Goal: Task Accomplishment & Management: Manage account settings

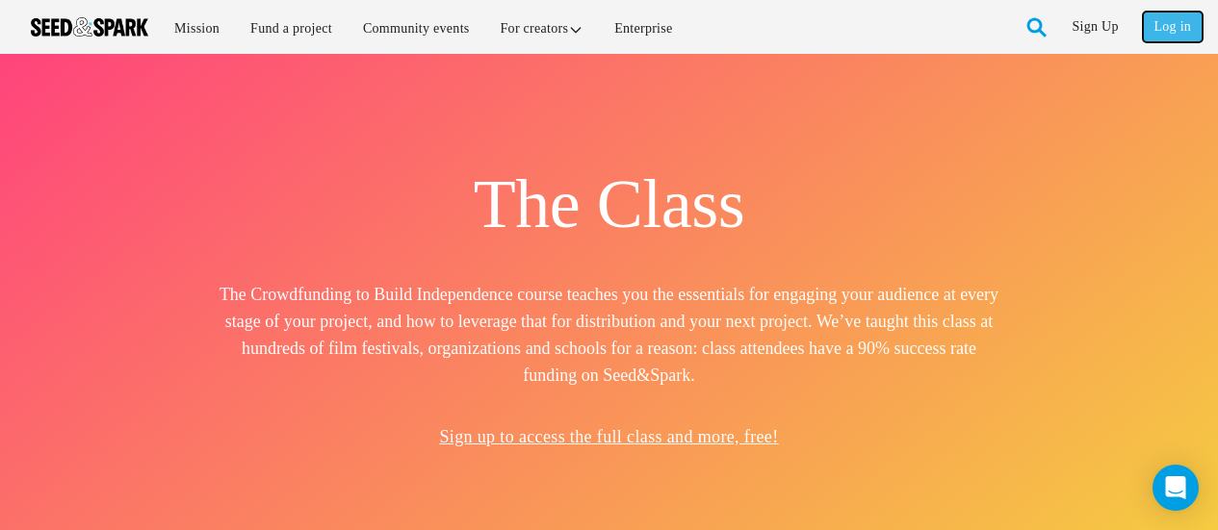
click at [1182, 35] on link "Log in" at bounding box center [1173, 27] width 60 height 31
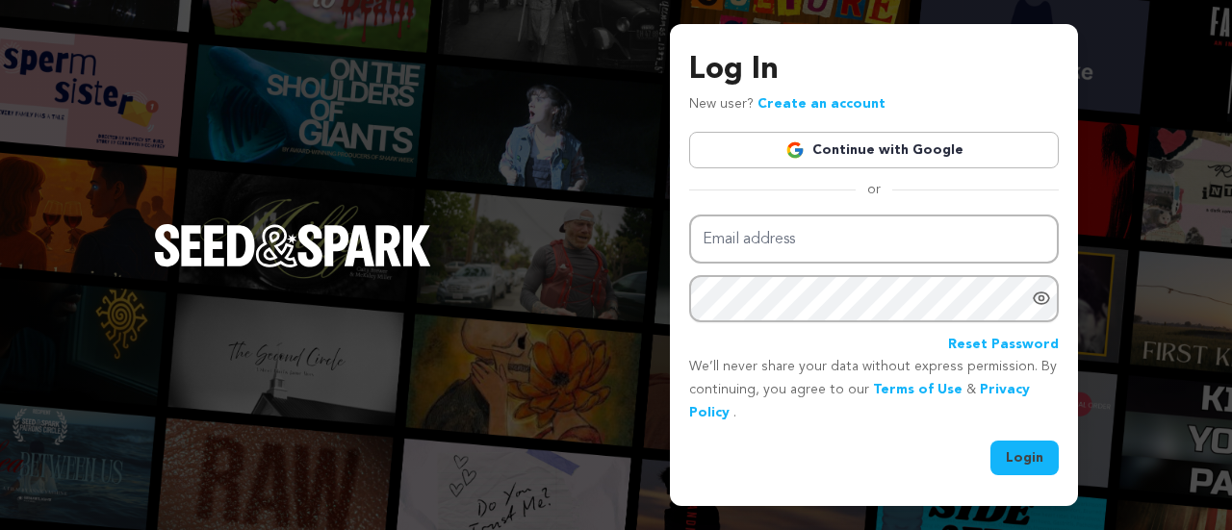
click at [872, 142] on link "Continue with Google" at bounding box center [874, 150] width 370 height 37
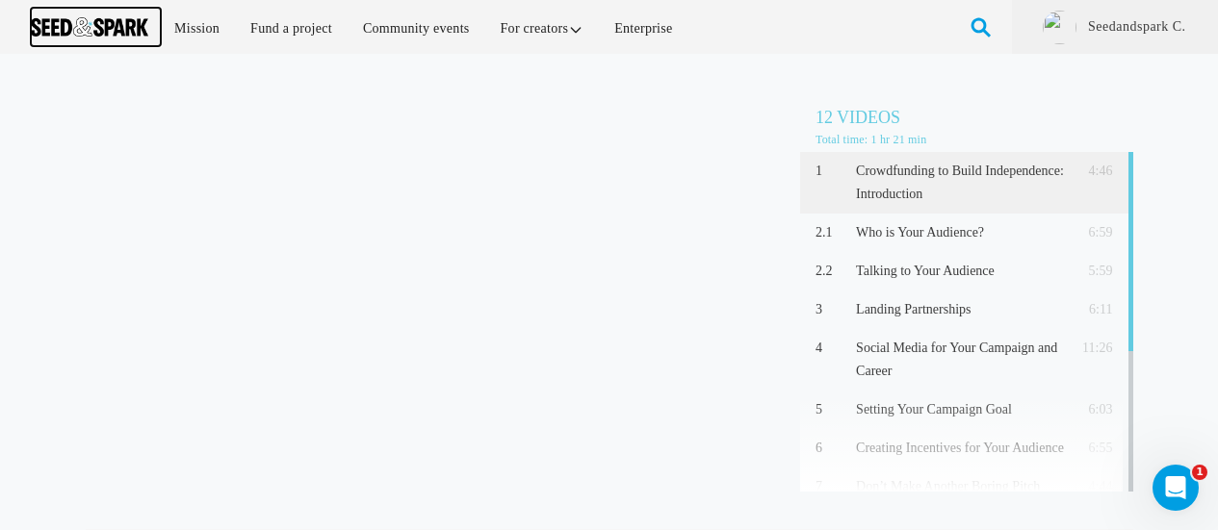
click at [112, 29] on img at bounding box center [89, 26] width 117 height 19
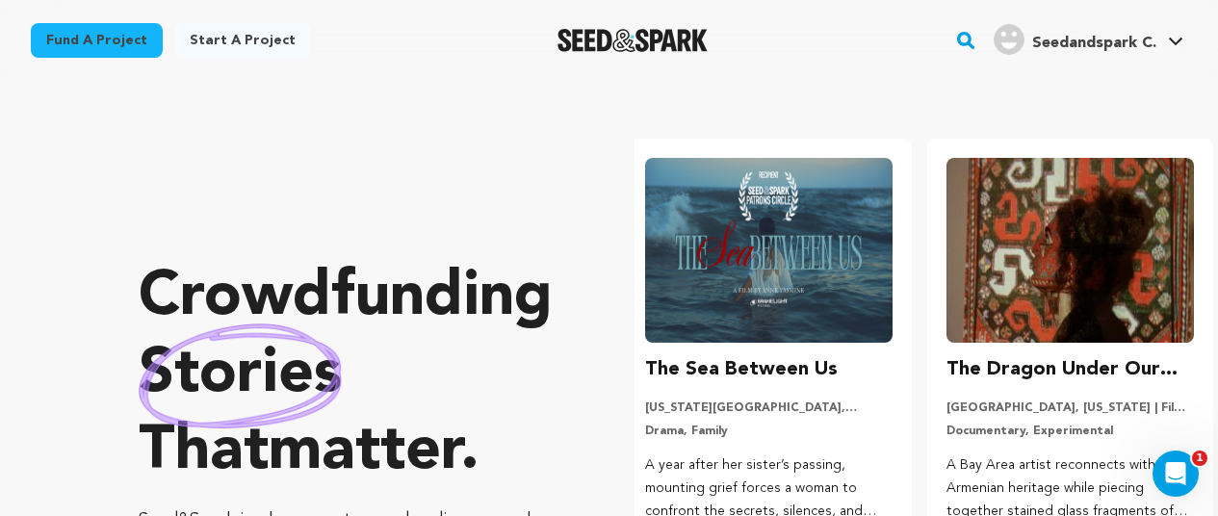
scroll to position [0, 317]
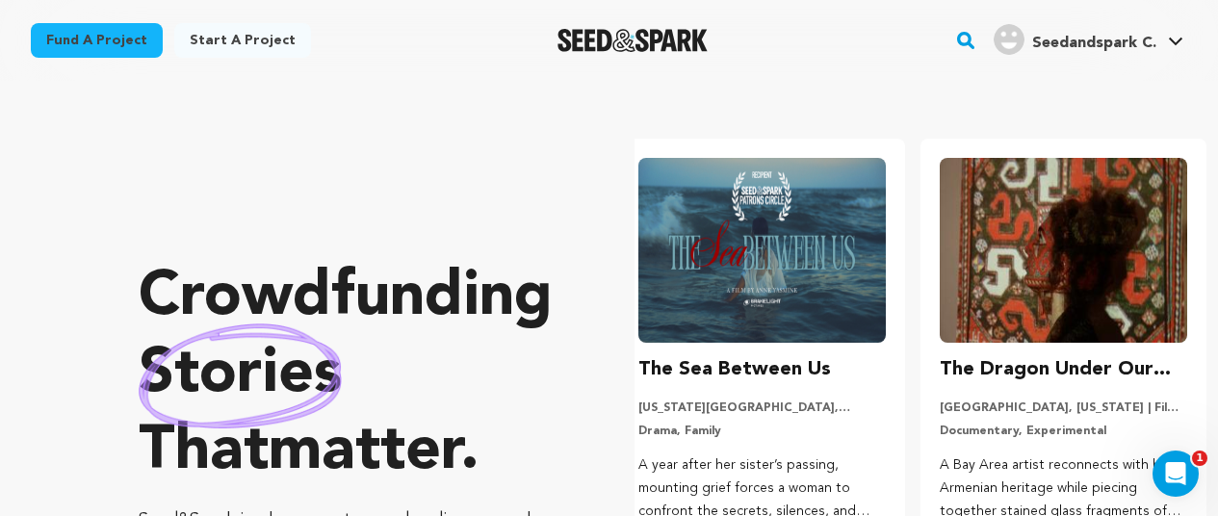
click at [1150, 46] on span "Seedandspark C." at bounding box center [1094, 43] width 124 height 15
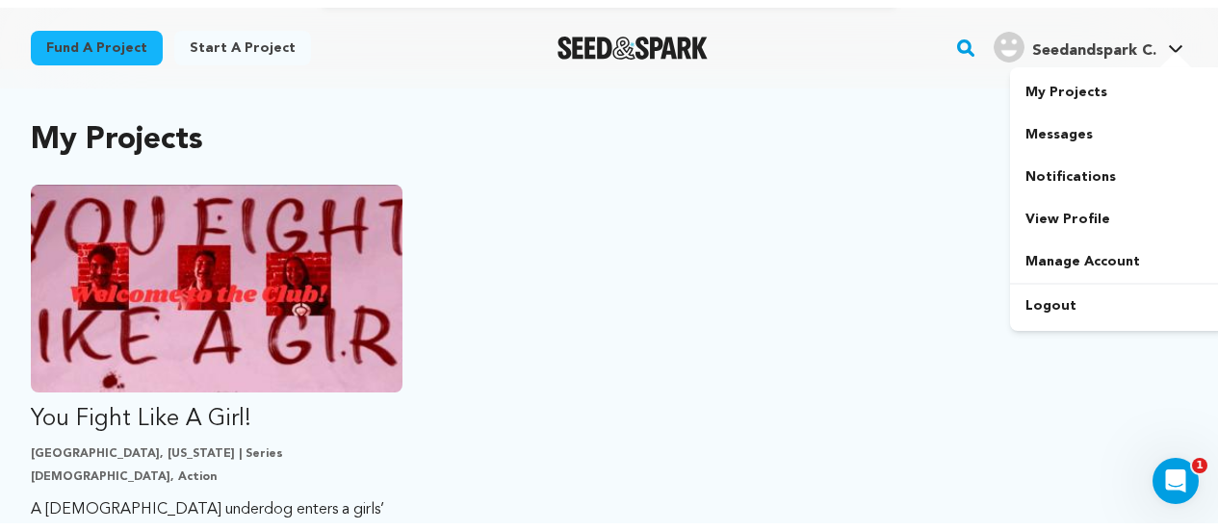
scroll to position [481, 0]
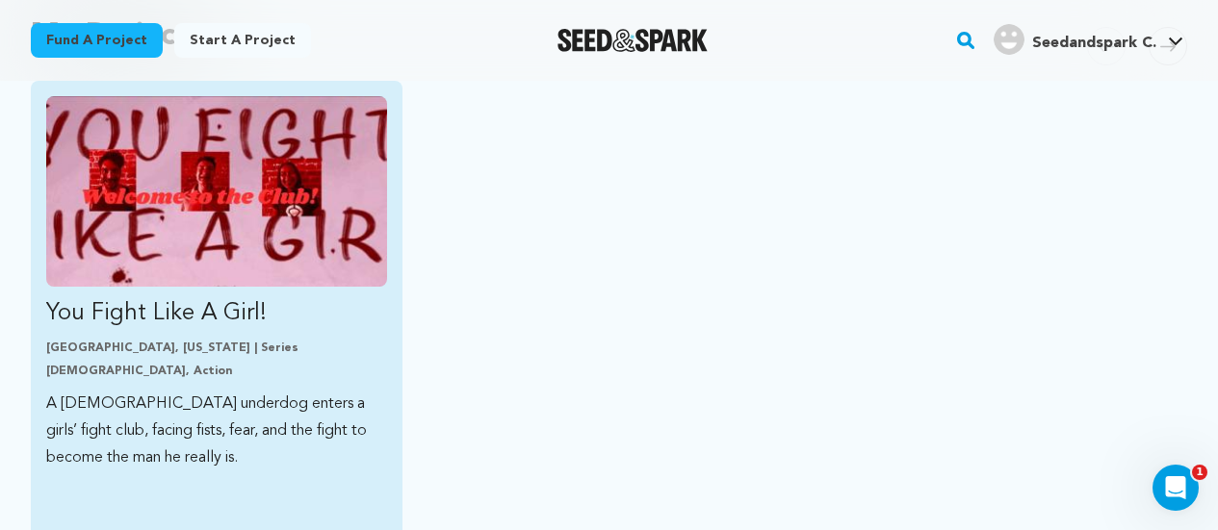
click at [247, 211] on img "Fund You Fight Like A Girl!" at bounding box center [216, 191] width 341 height 191
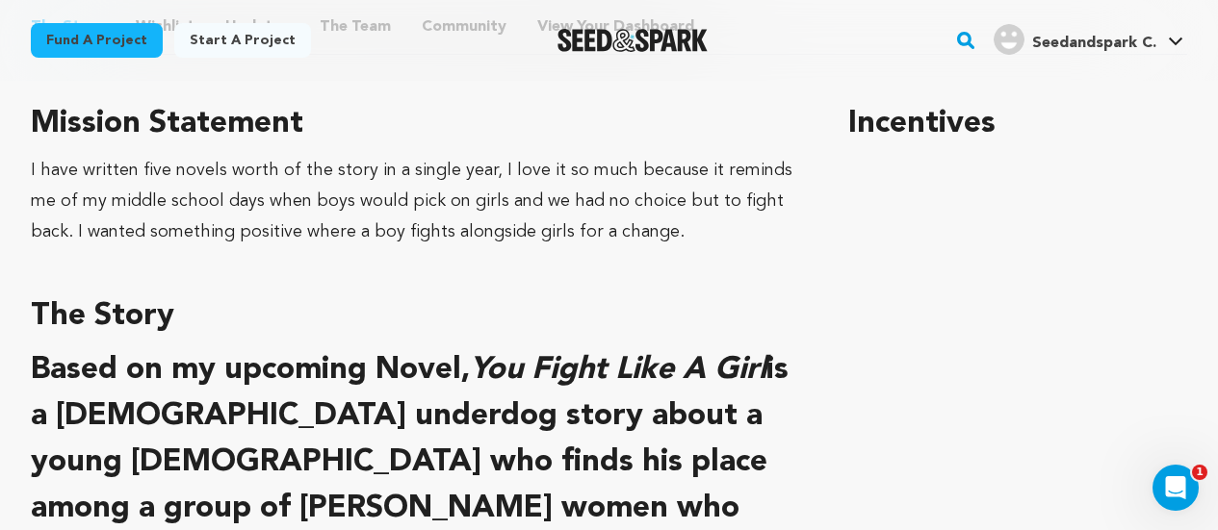
scroll to position [866, 0]
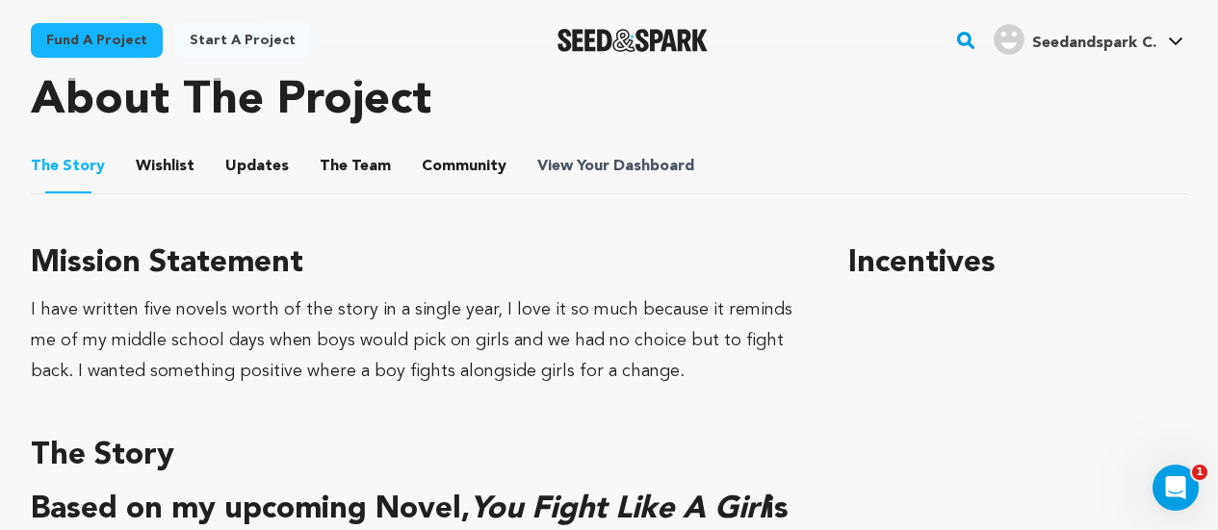
click at [577, 168] on span "View Your Dashboard" at bounding box center [617, 166] width 161 height 23
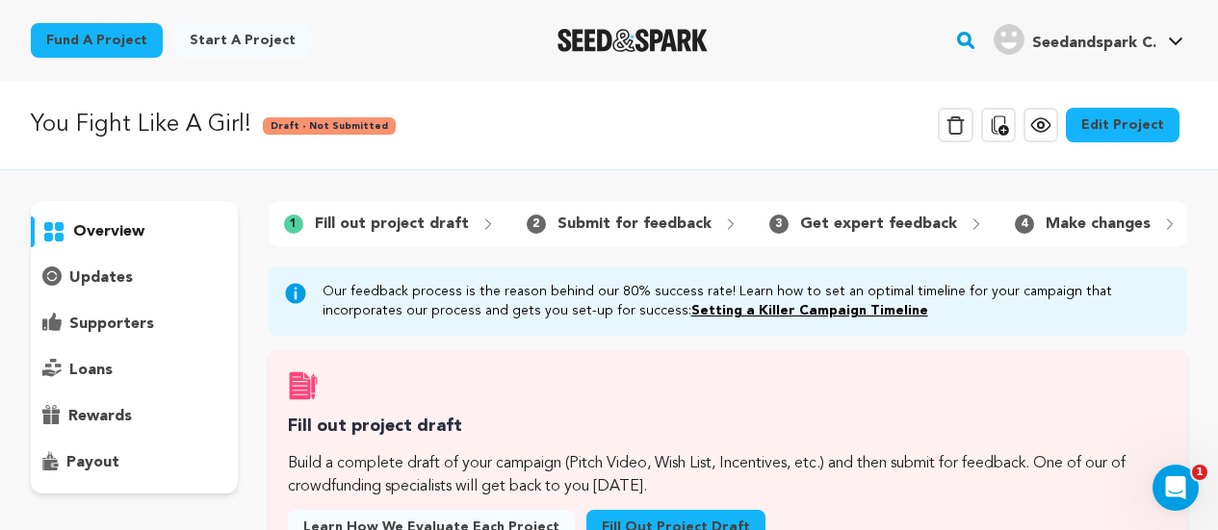
click at [116, 234] on p "overview" at bounding box center [108, 231] width 71 height 23
click at [1109, 127] on link "Edit Project" at bounding box center [1123, 125] width 114 height 35
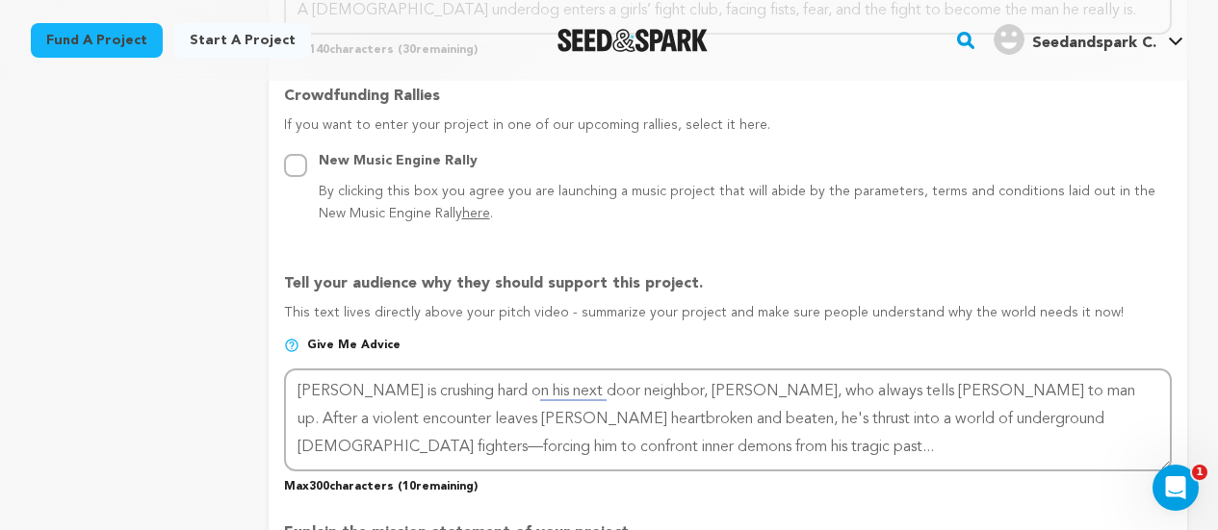
scroll to position [1155, 0]
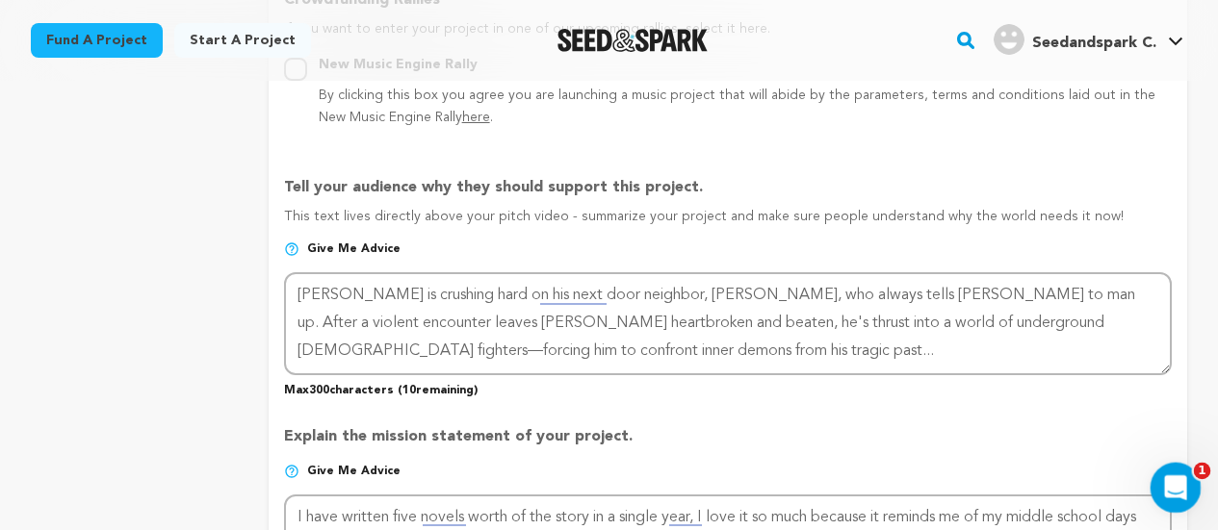
click at [1185, 474] on div "Open Intercom Messenger" at bounding box center [1173, 485] width 64 height 64
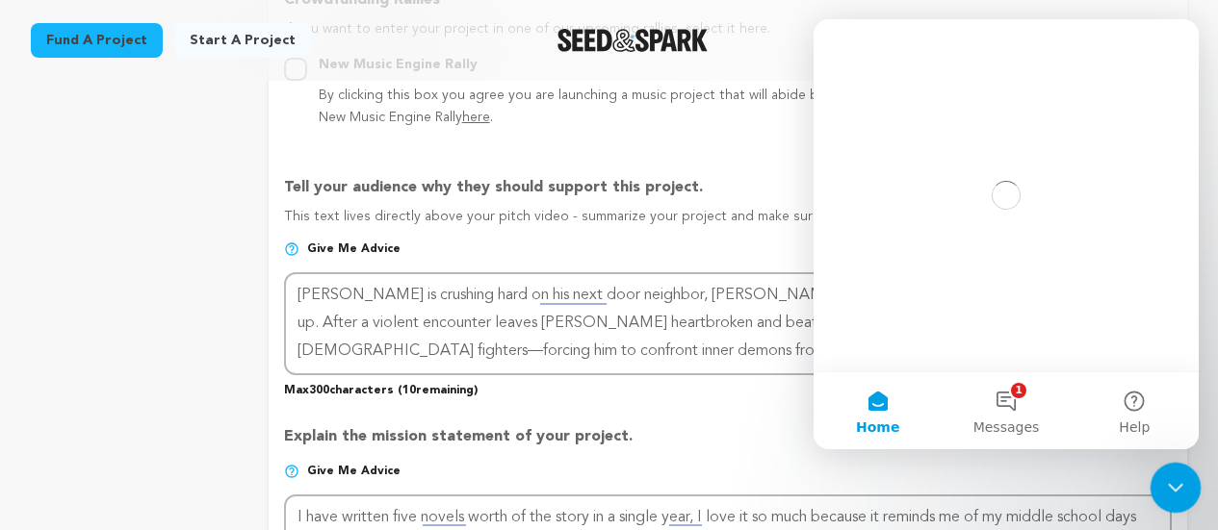
scroll to position [0, 0]
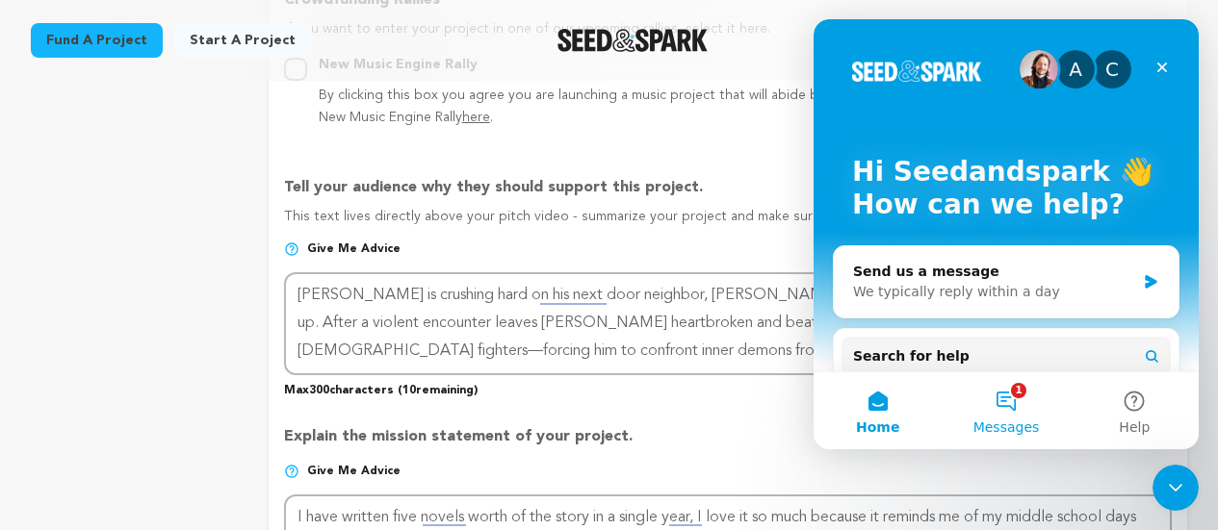
click at [1002, 396] on button "1 Messages" at bounding box center [1006, 411] width 128 height 77
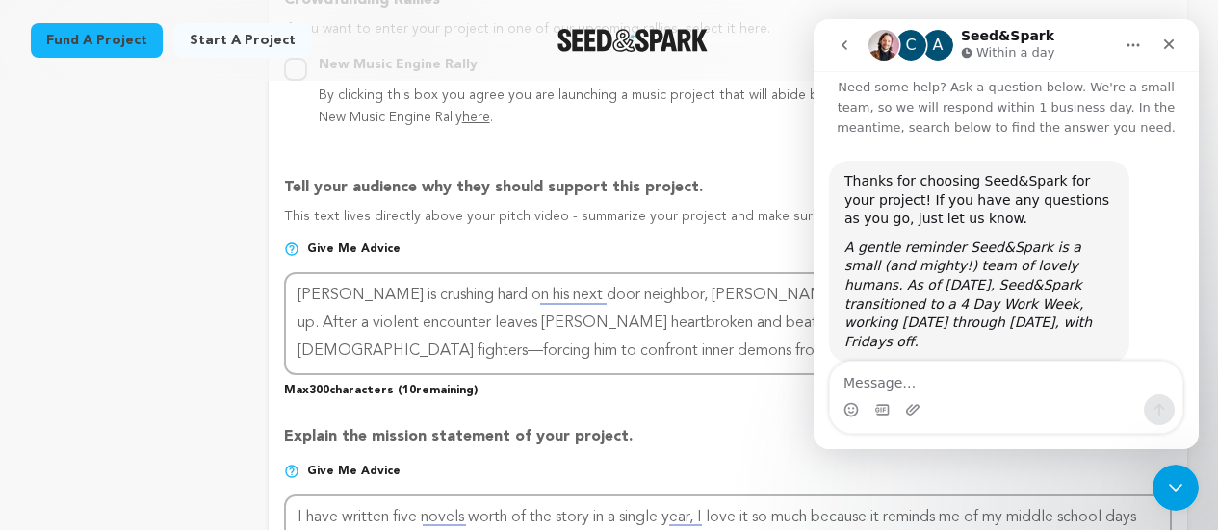
scroll to position [33, 0]
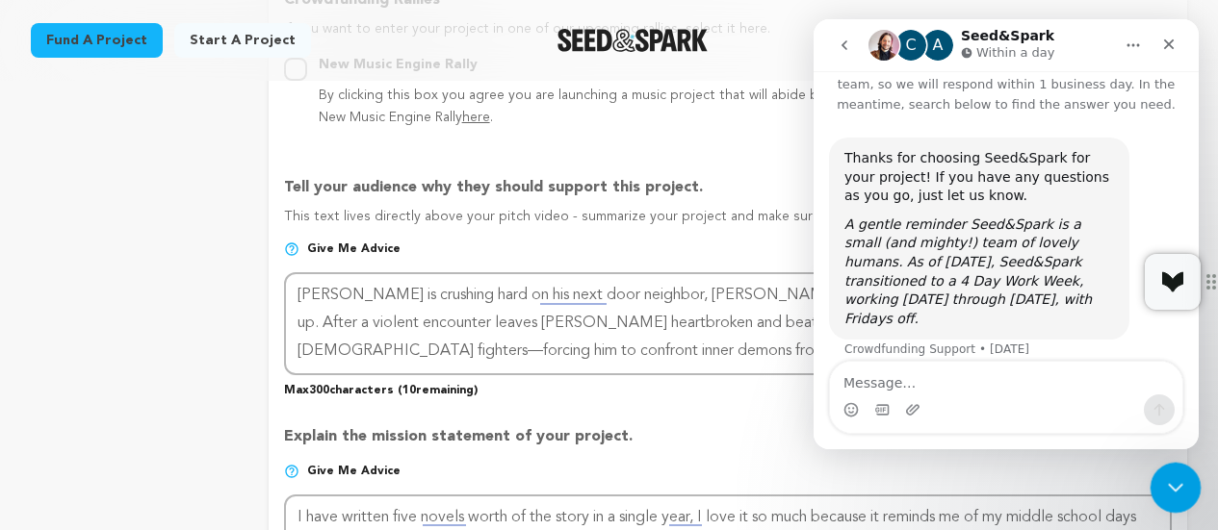
click at [1190, 478] on div "Close Intercom Messenger" at bounding box center [1172, 485] width 46 height 46
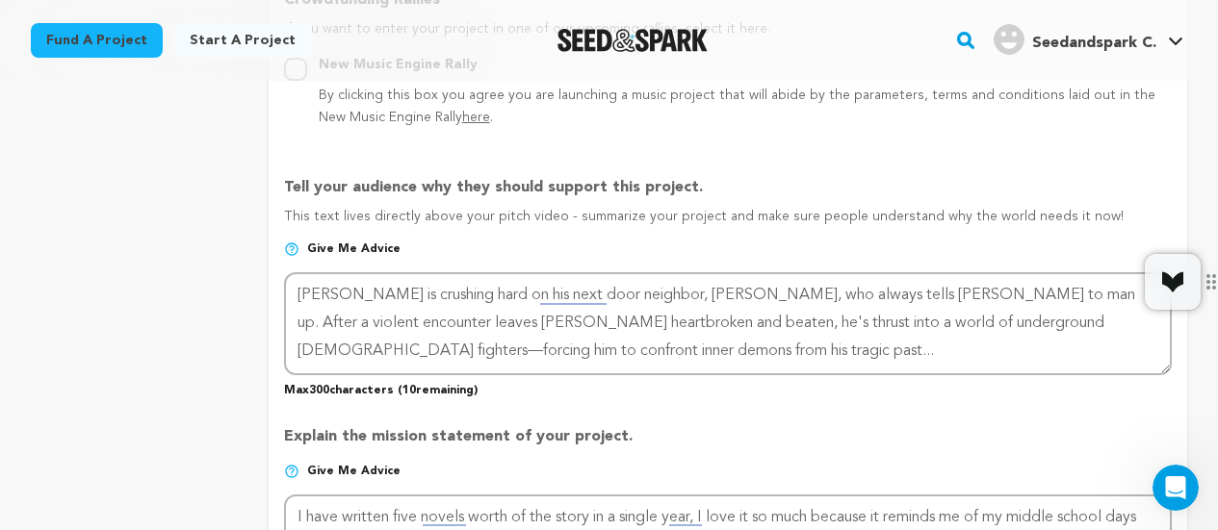
click at [1122, 426] on div "Explain the mission statement of your project. Give me advice I have written fi…" at bounding box center [728, 515] width 888 height 210
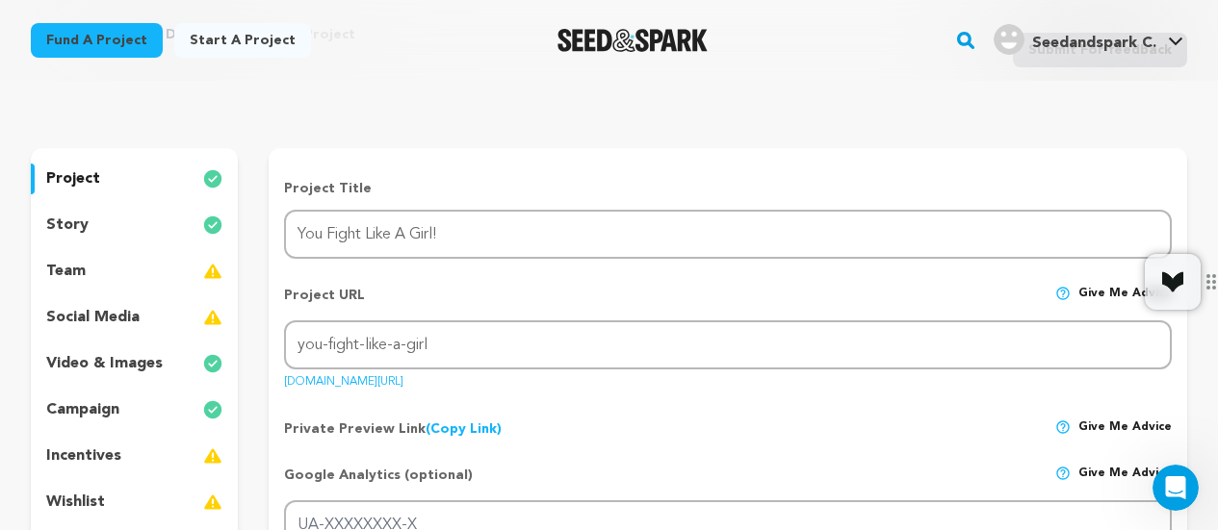
scroll to position [0, 0]
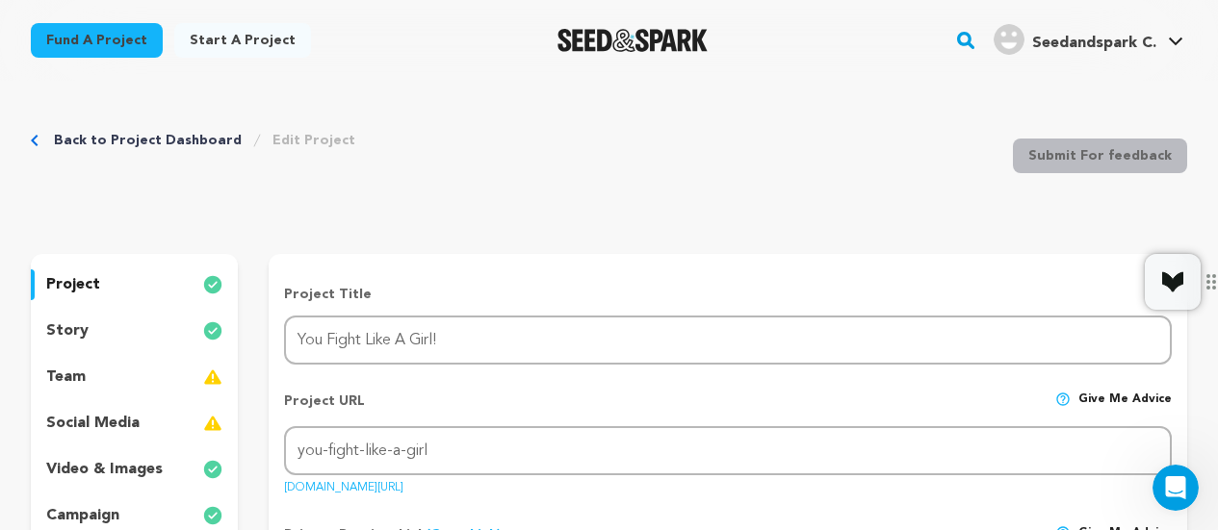
click at [180, 374] on div "team" at bounding box center [134, 377] width 207 height 31
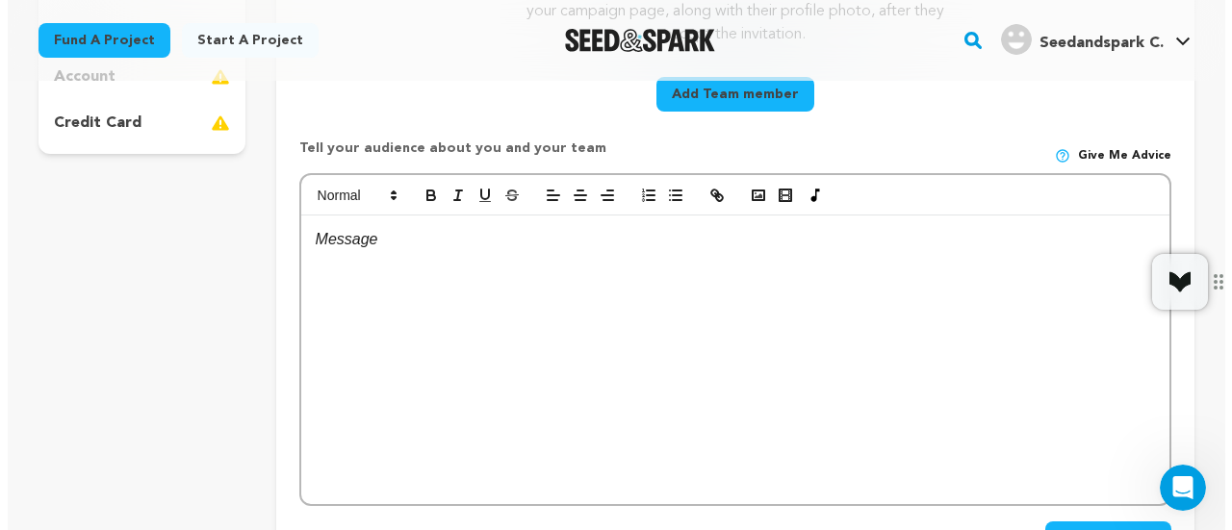
scroll to position [385, 0]
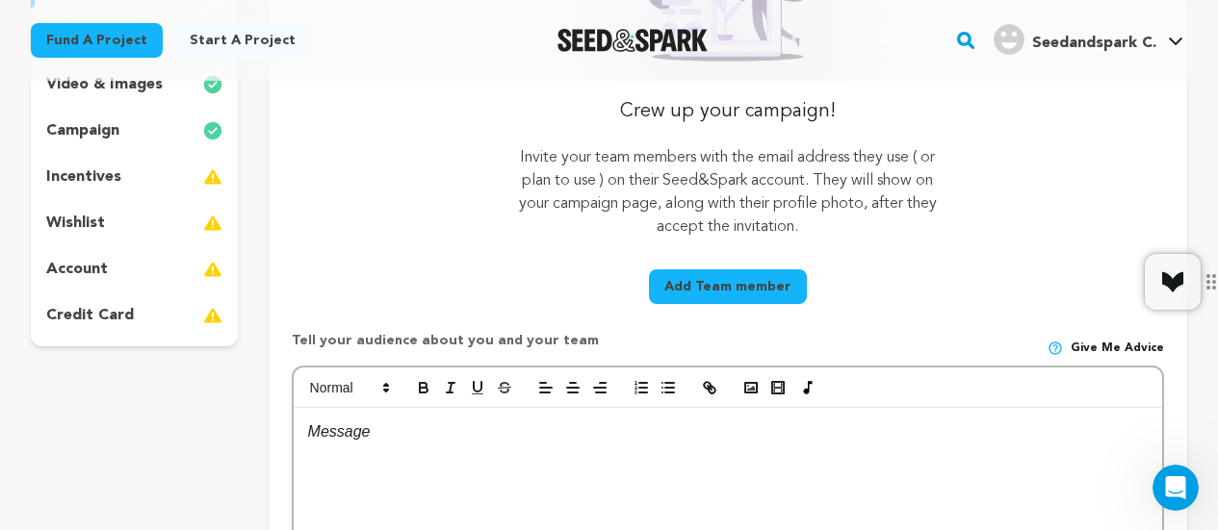
click at [705, 284] on button "Add Team member" at bounding box center [728, 287] width 158 height 35
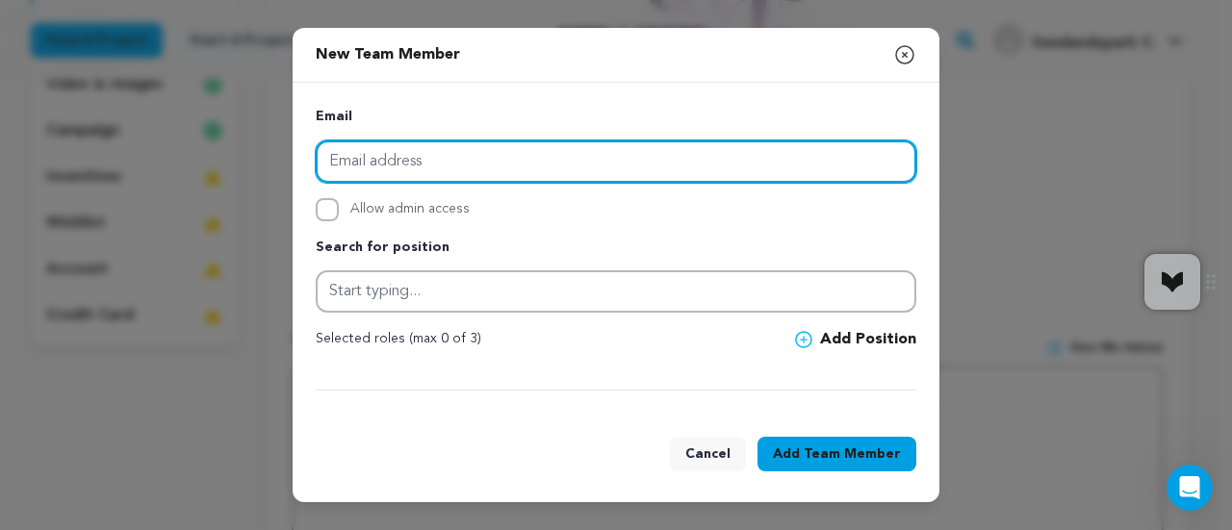
click at [504, 155] on input "email" at bounding box center [616, 162] width 601 height 42
type input "[EMAIL_ADDRESS][DOMAIN_NAME]"
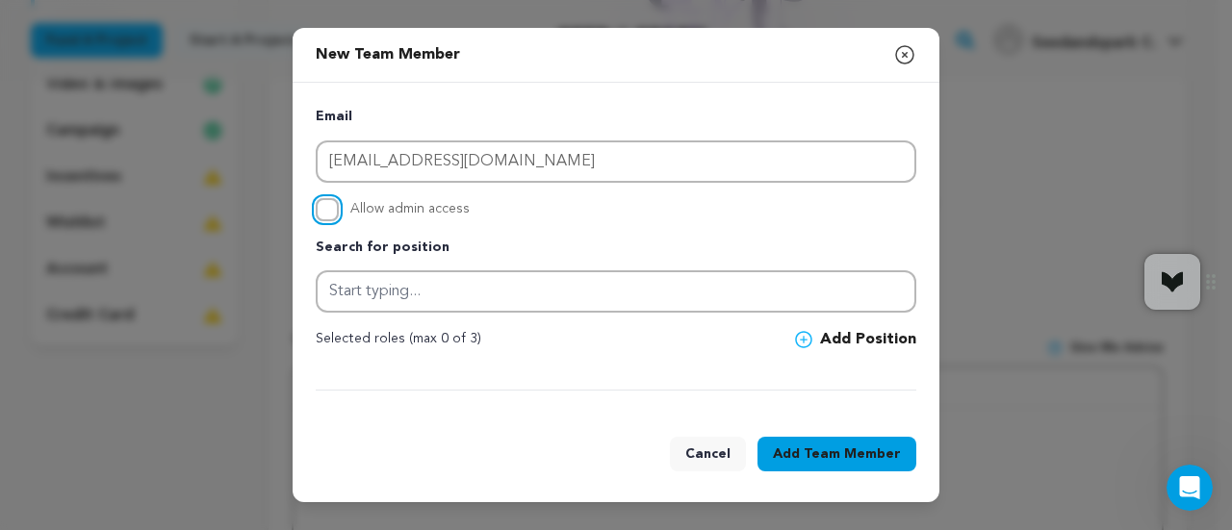
click at [328, 216] on input "Allow admin access" at bounding box center [327, 209] width 23 height 23
checkbox input "true"
click at [510, 337] on div "Selected roles (max 0 of 3) Add Position" at bounding box center [616, 339] width 601 height 23
click at [887, 447] on span "Team Member" at bounding box center [852, 454] width 97 height 19
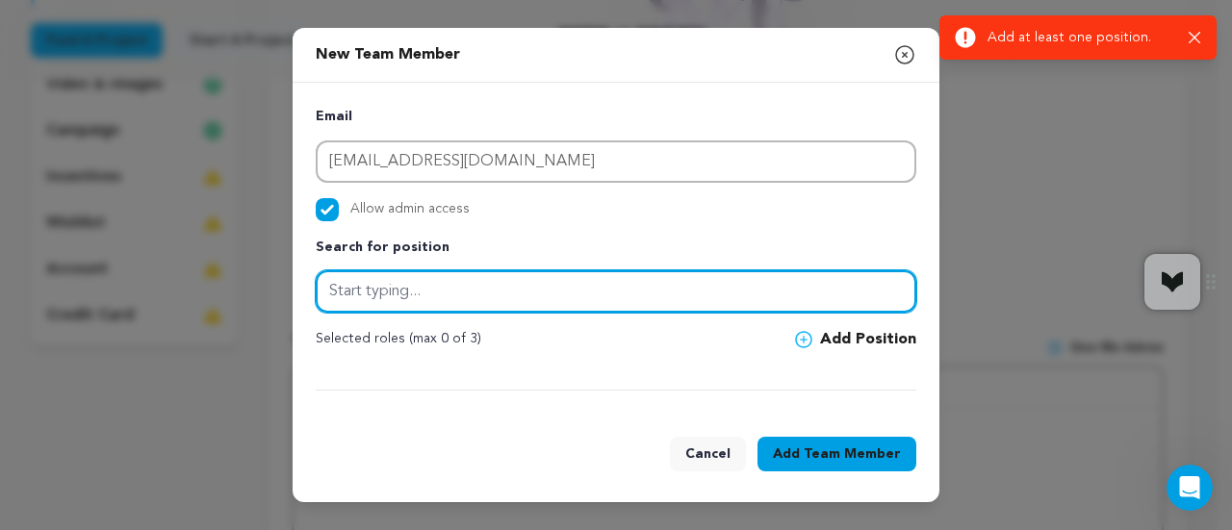
click at [558, 292] on input "text" at bounding box center [616, 292] width 601 height 42
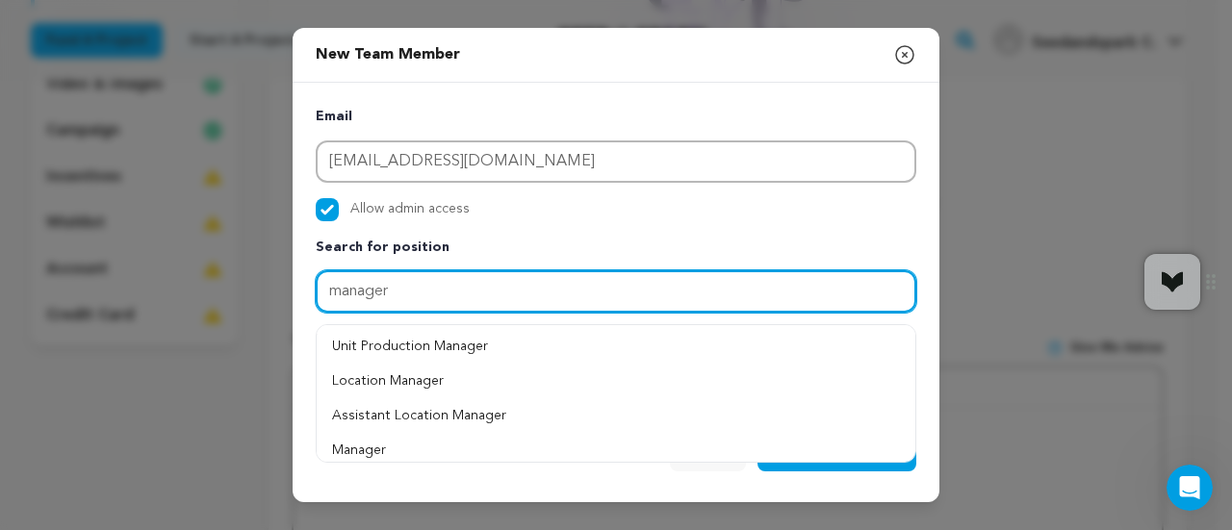
scroll to position [96, 0]
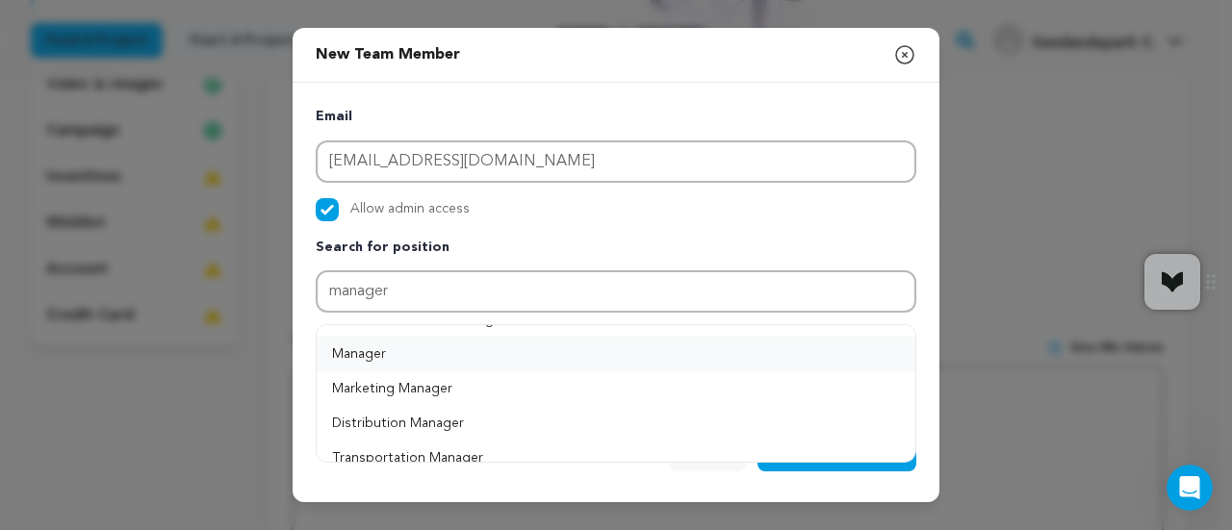
click at [419, 355] on button "Manager" at bounding box center [616, 354] width 599 height 35
type input "Manager"
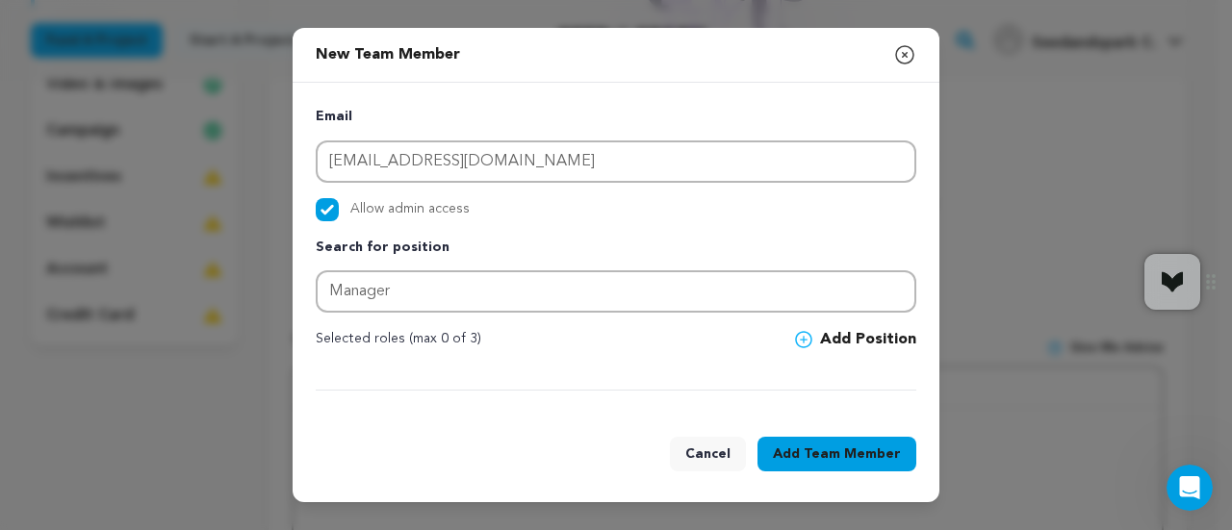
click at [809, 444] on button "Add Team Member" at bounding box center [837, 454] width 159 height 35
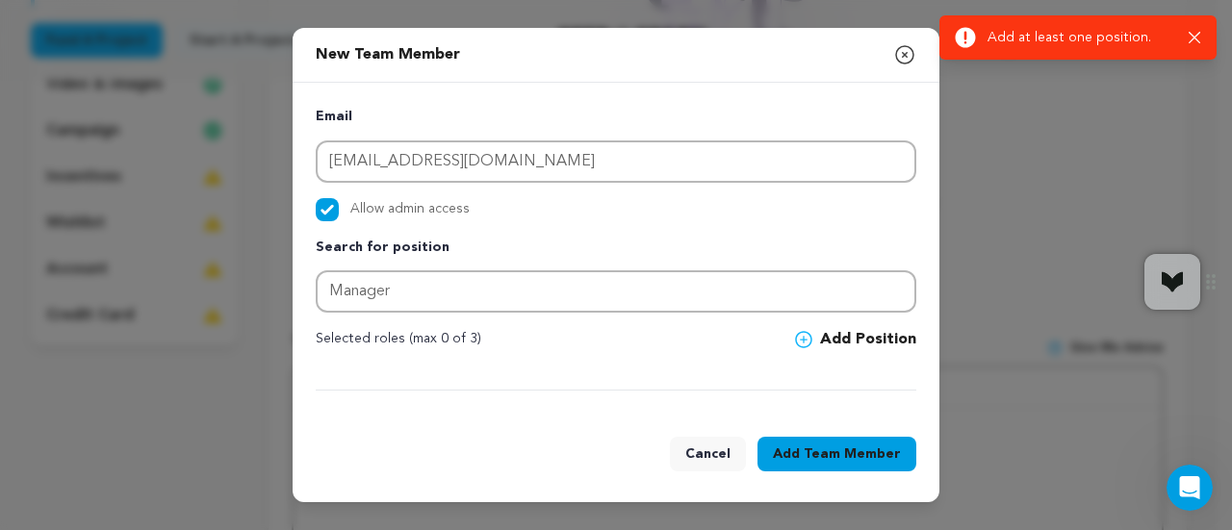
click at [602, 354] on div "Email [EMAIL_ADDRESS][DOMAIN_NAME] Allow admin access Search for position Manag…" at bounding box center [616, 249] width 601 height 286
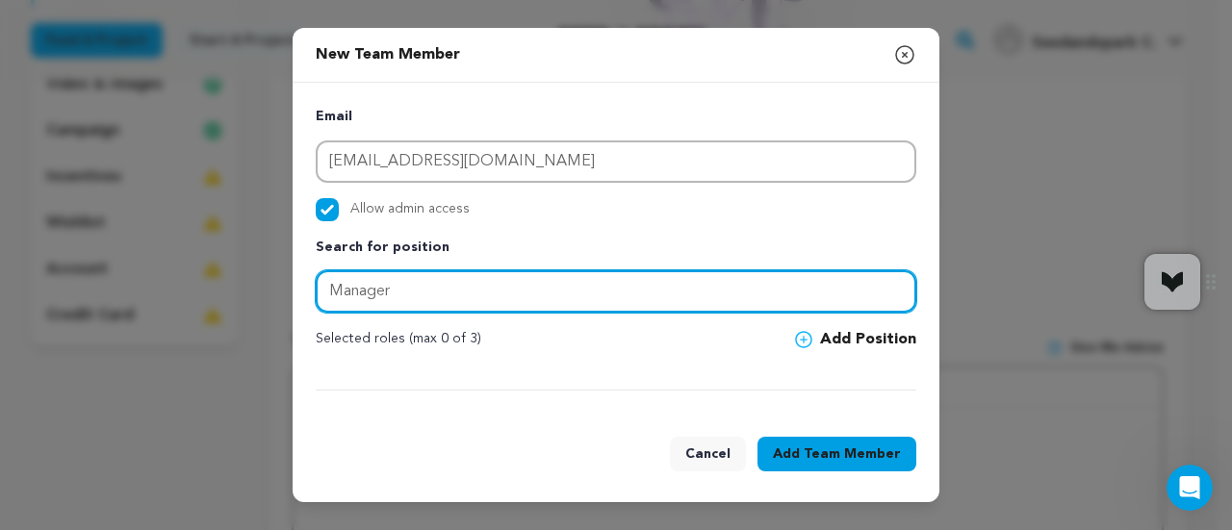
click at [566, 299] on input "Manager" at bounding box center [616, 292] width 601 height 42
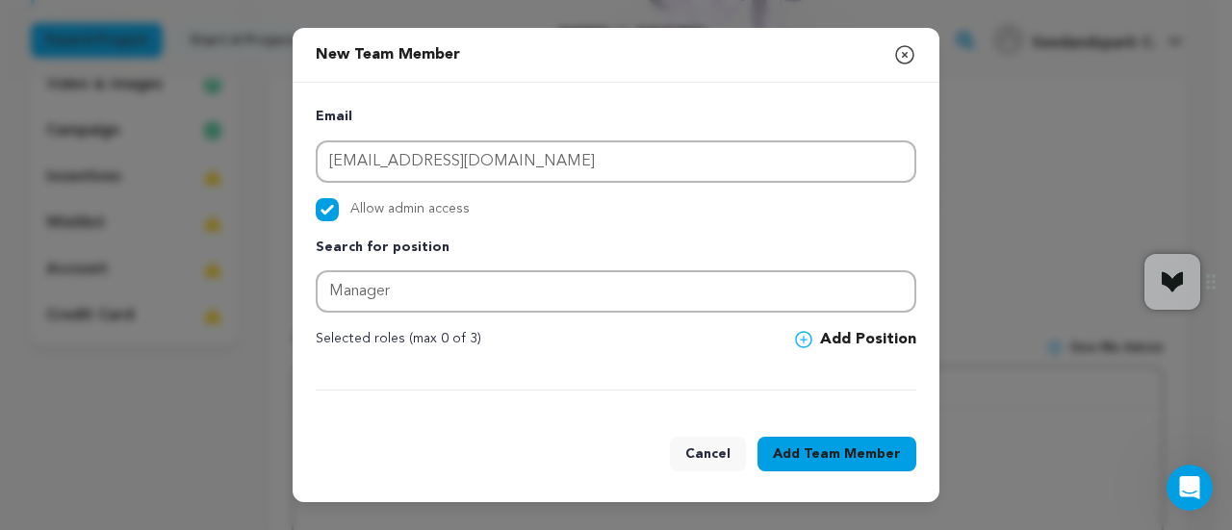
click at [574, 368] on div at bounding box center [616, 379] width 601 height 24
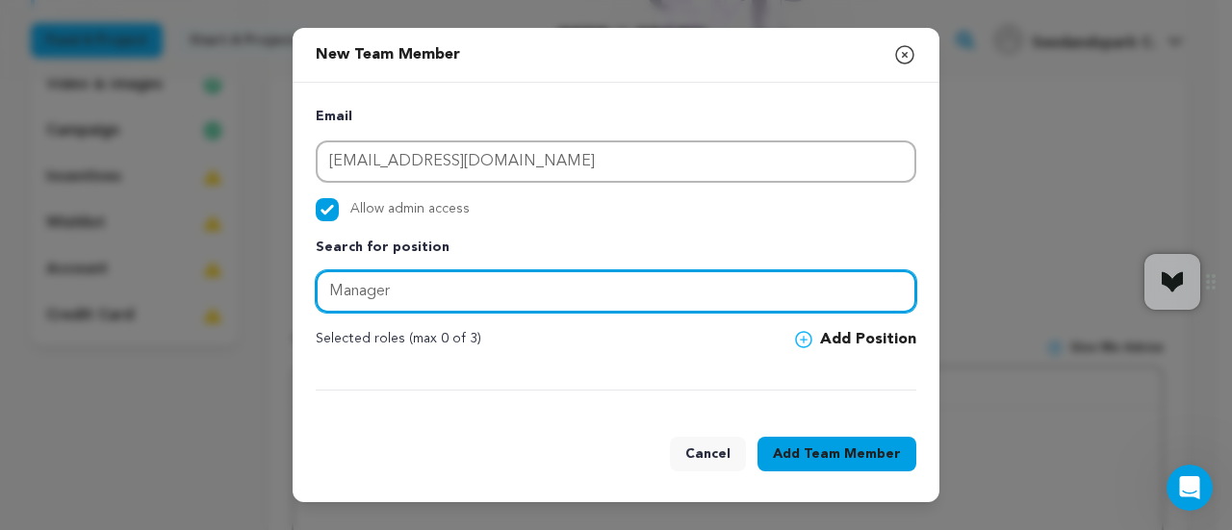
click at [547, 307] on input "Manager" at bounding box center [616, 292] width 601 height 42
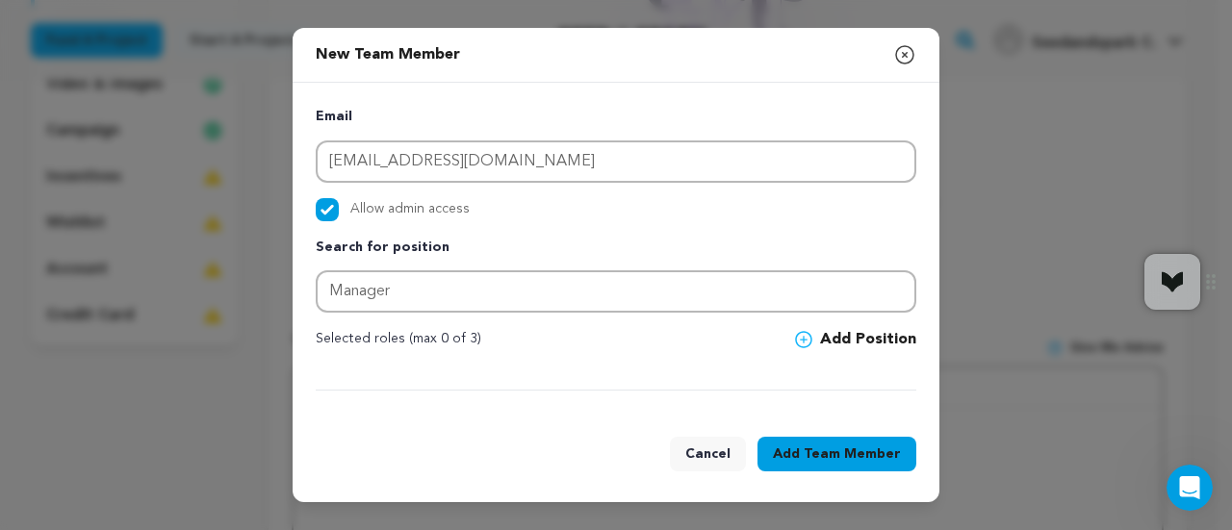
click at [803, 330] on button "Add Position" at bounding box center [855, 339] width 121 height 23
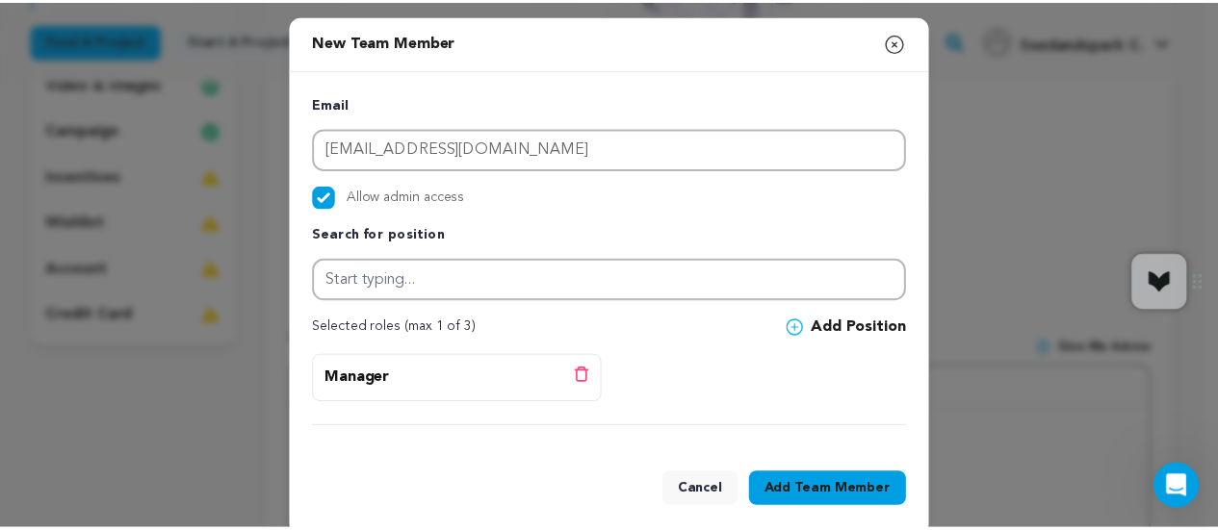
scroll to position [23, 0]
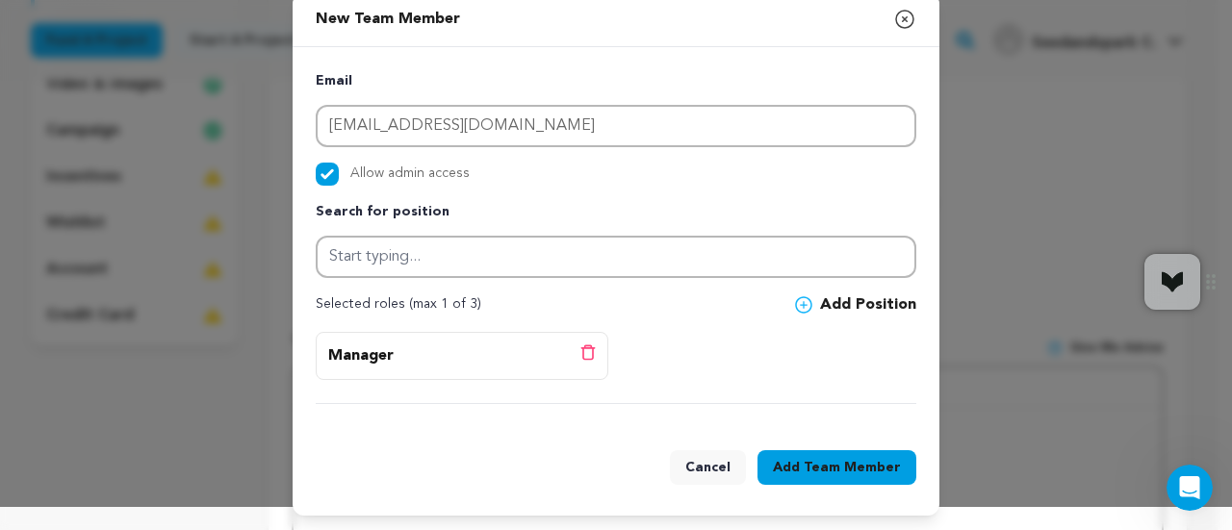
click at [805, 468] on span "Team Member" at bounding box center [852, 467] width 97 height 19
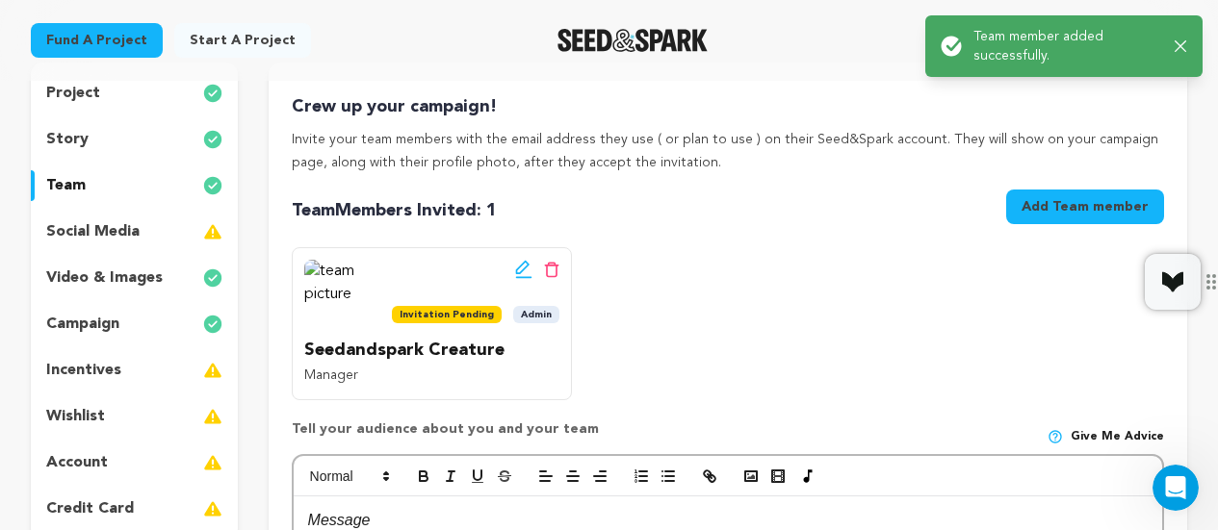
scroll to position [193, 0]
